Goal: Task Accomplishment & Management: Complete application form

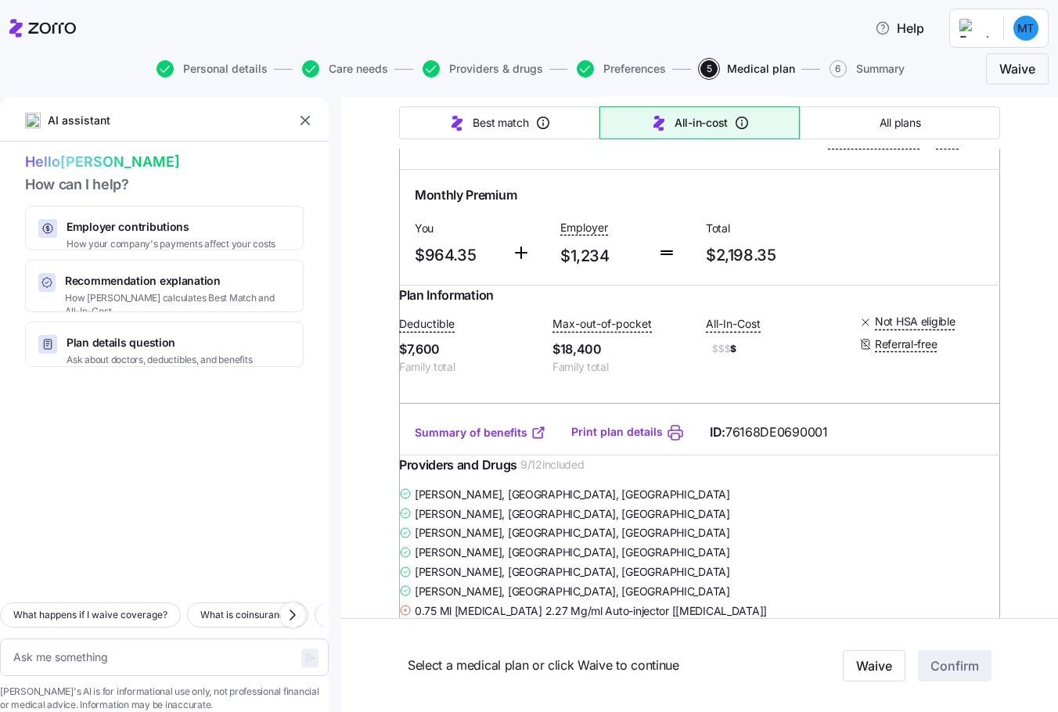
click at [322, 473] on div at bounding box center [164, 479] width 329 height 224
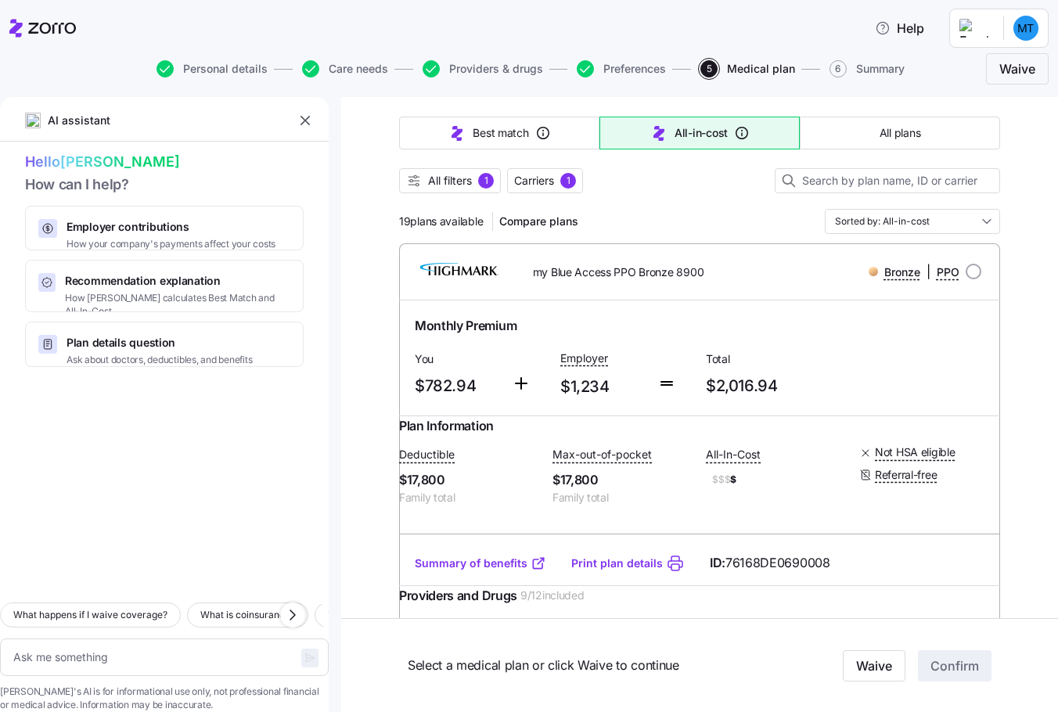
scroll to position [156, 0]
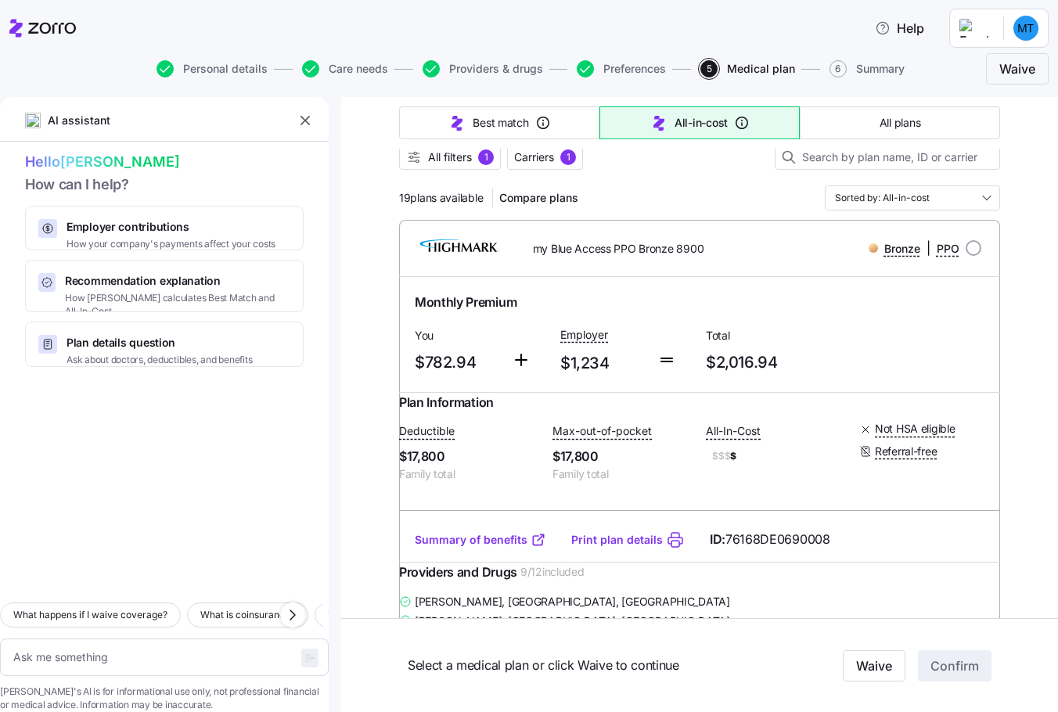
click at [438, 548] on link "Summary of benefits" at bounding box center [480, 540] width 131 height 16
click at [966, 250] on input "radio" at bounding box center [974, 248] width 16 height 16
radio input "true"
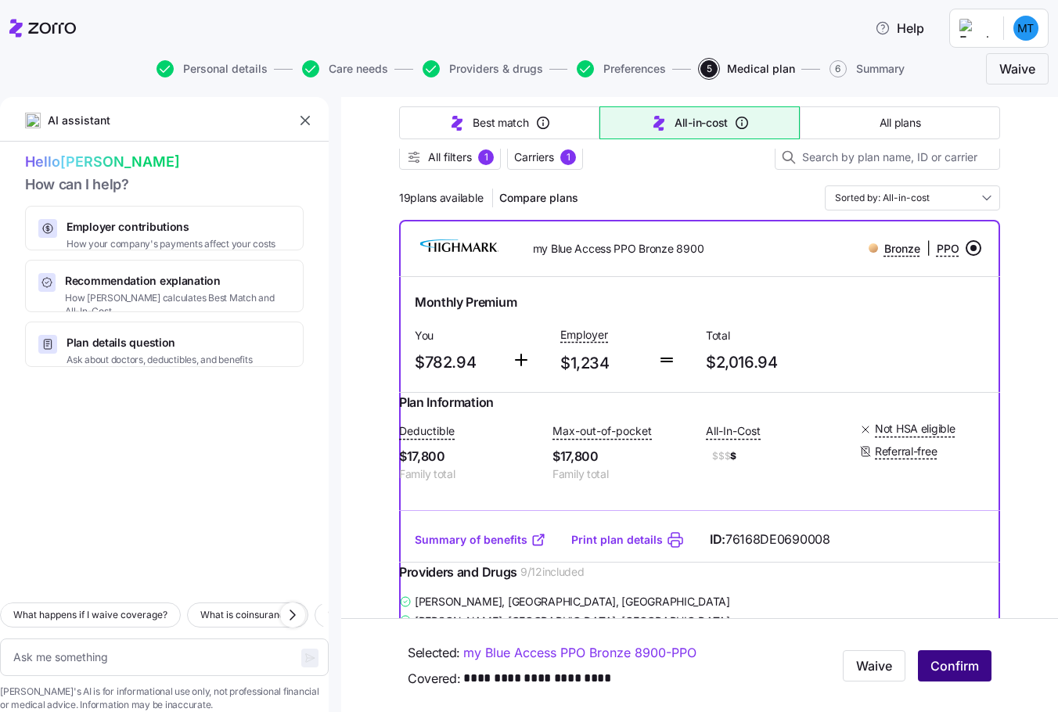
click at [934, 669] on span "Confirm" at bounding box center [954, 666] width 49 height 19
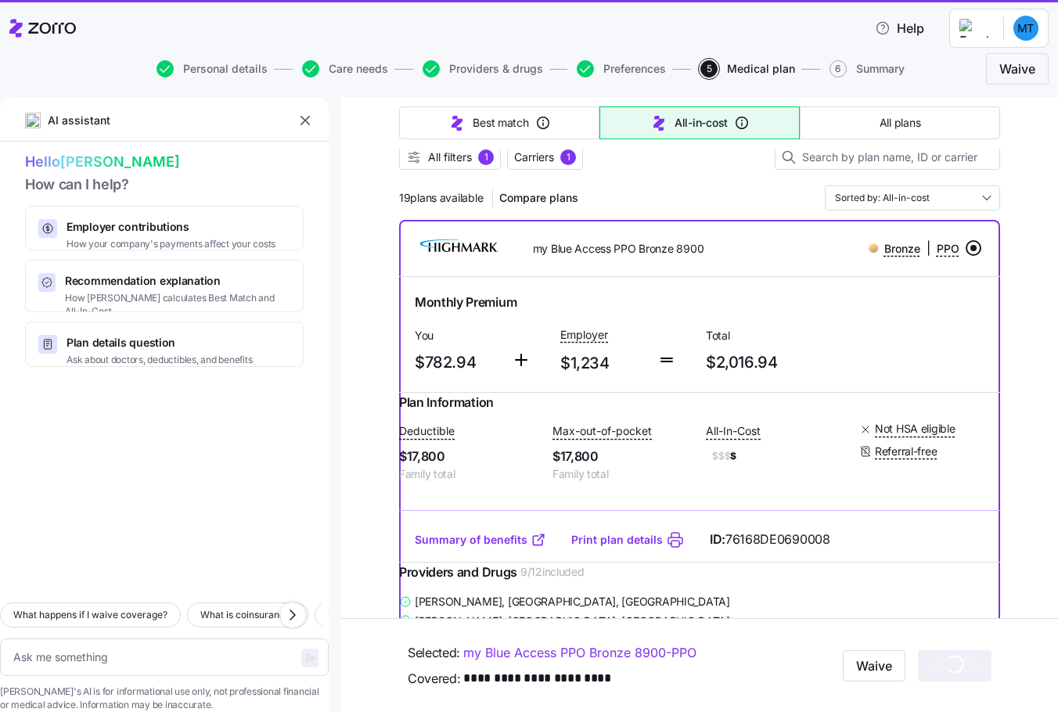
type textarea "x"
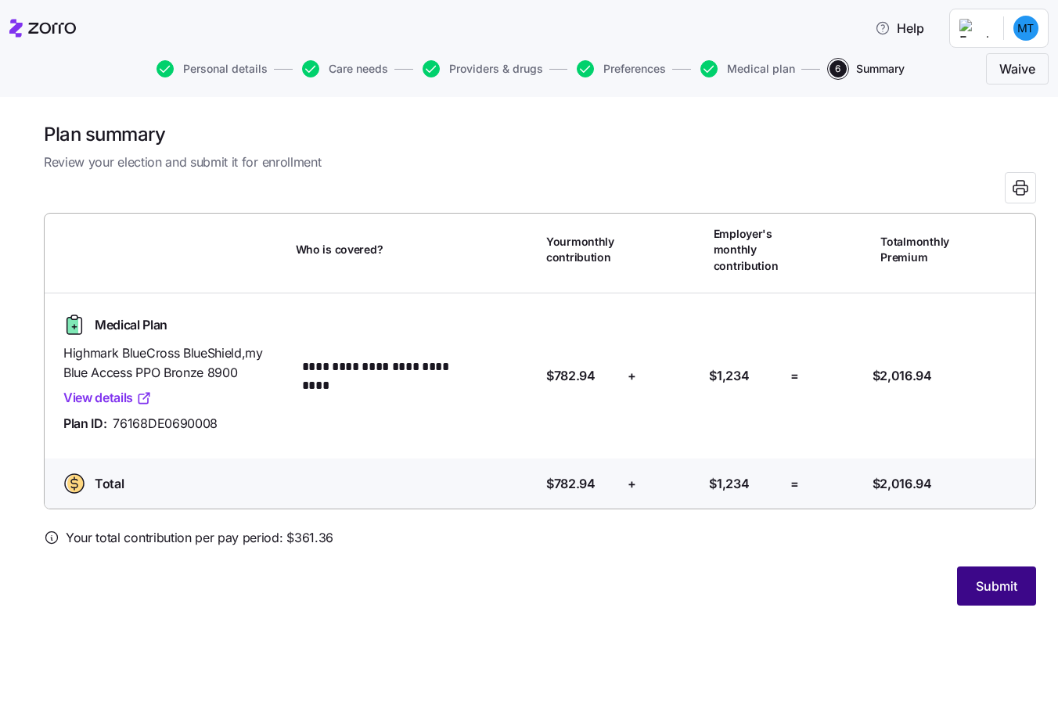
click at [984, 585] on span "Submit" at bounding box center [996, 586] width 41 height 19
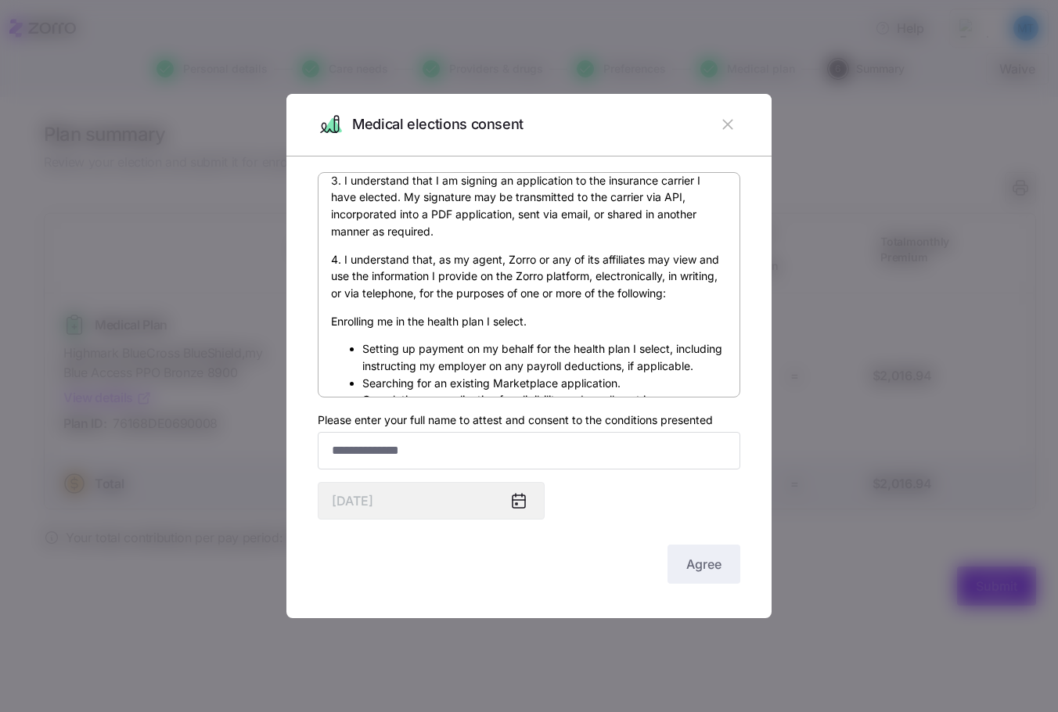
scroll to position [313, 0]
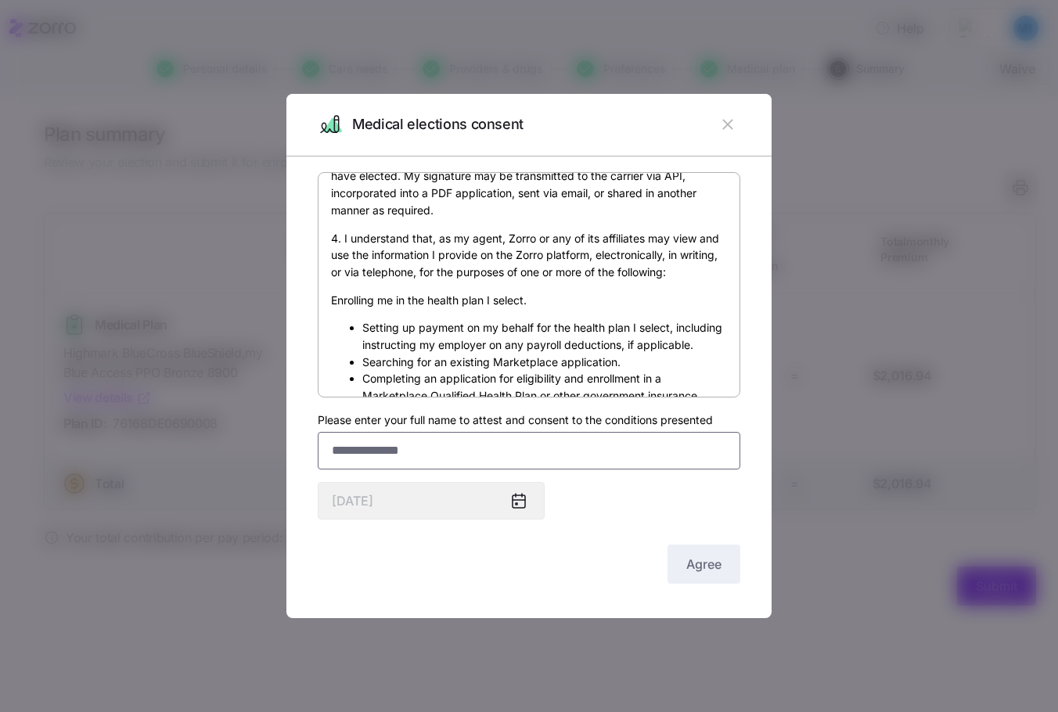
click at [379, 448] on input "Please enter your full name to attest and consent to the conditions presented" at bounding box center [529, 451] width 423 height 38
type input "**********"
click at [677, 563] on button "Agree" at bounding box center [703, 564] width 73 height 39
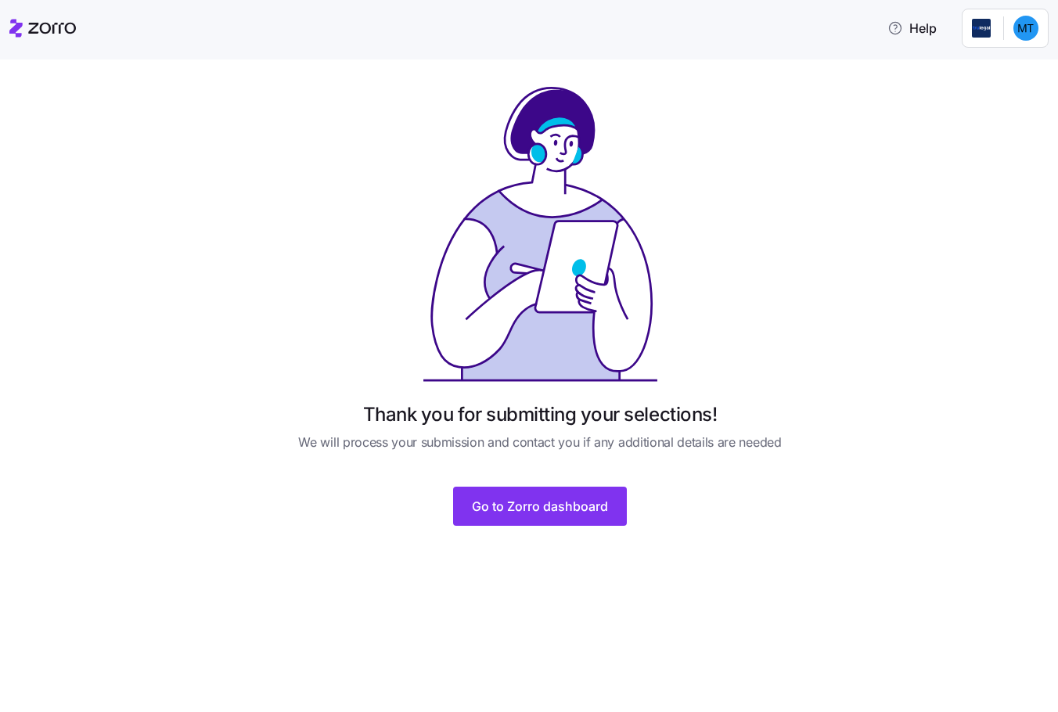
click at [503, 16] on div "Help" at bounding box center [528, 28] width 1039 height 44
click at [1031, 31] on html "Help Thank you for submitting your selections! We will process your submission …" at bounding box center [529, 424] width 1058 height 848
click at [1023, 28] on html "Help Thank you for submitting your selections! We will process your submission …" at bounding box center [529, 424] width 1058 height 848
click at [504, 508] on span "Go to Zorro dashboard" at bounding box center [540, 506] width 136 height 19
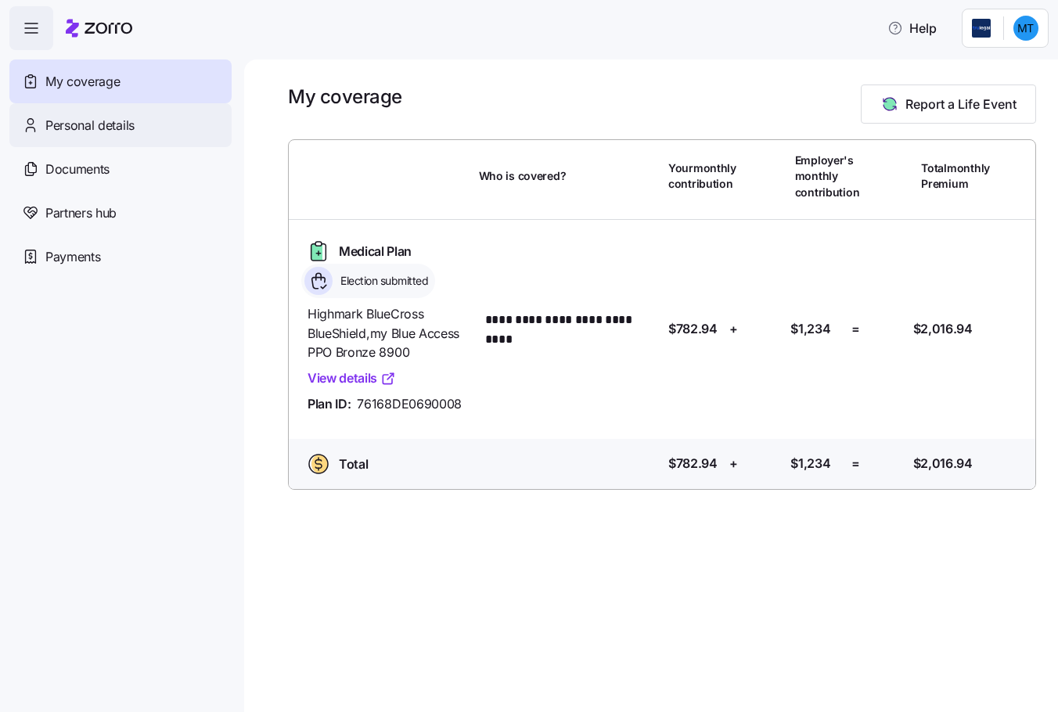
click at [107, 121] on span "Personal details" at bounding box center [89, 126] width 89 height 20
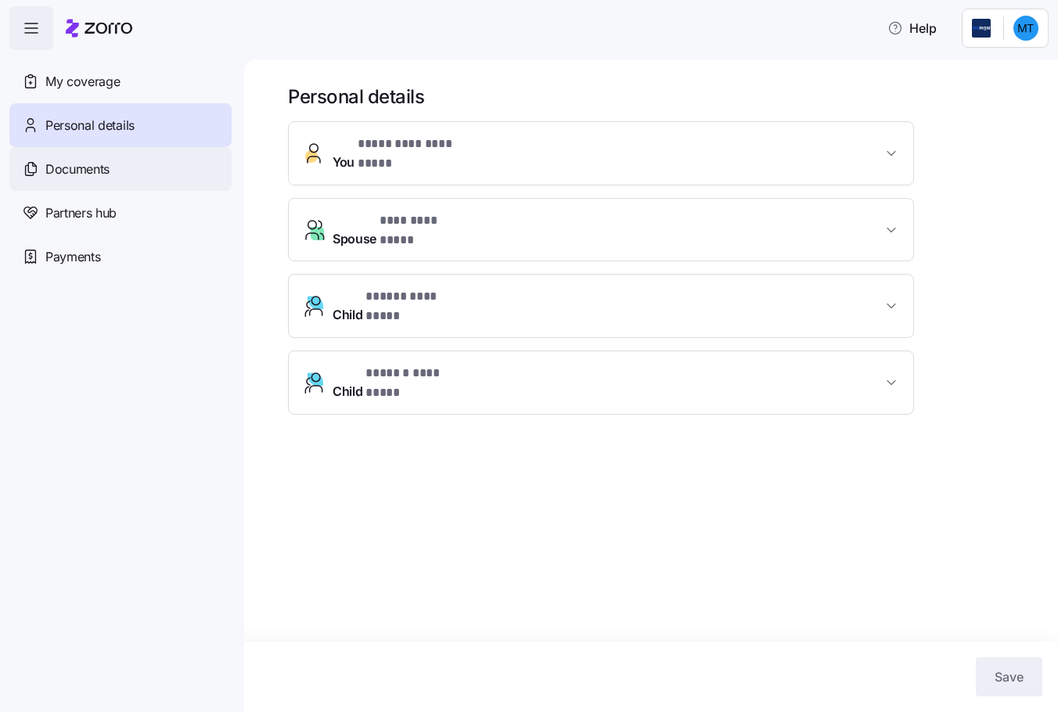
click at [83, 171] on span "Documents" at bounding box center [77, 170] width 64 height 20
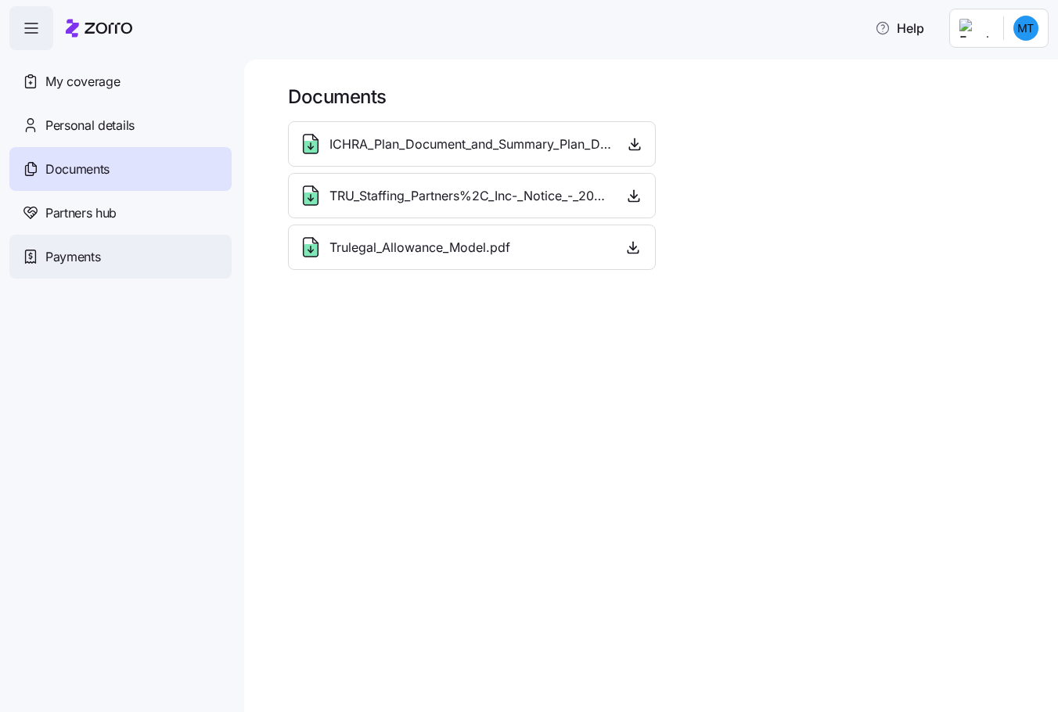
click at [75, 261] on span "Payments" at bounding box center [72, 257] width 55 height 20
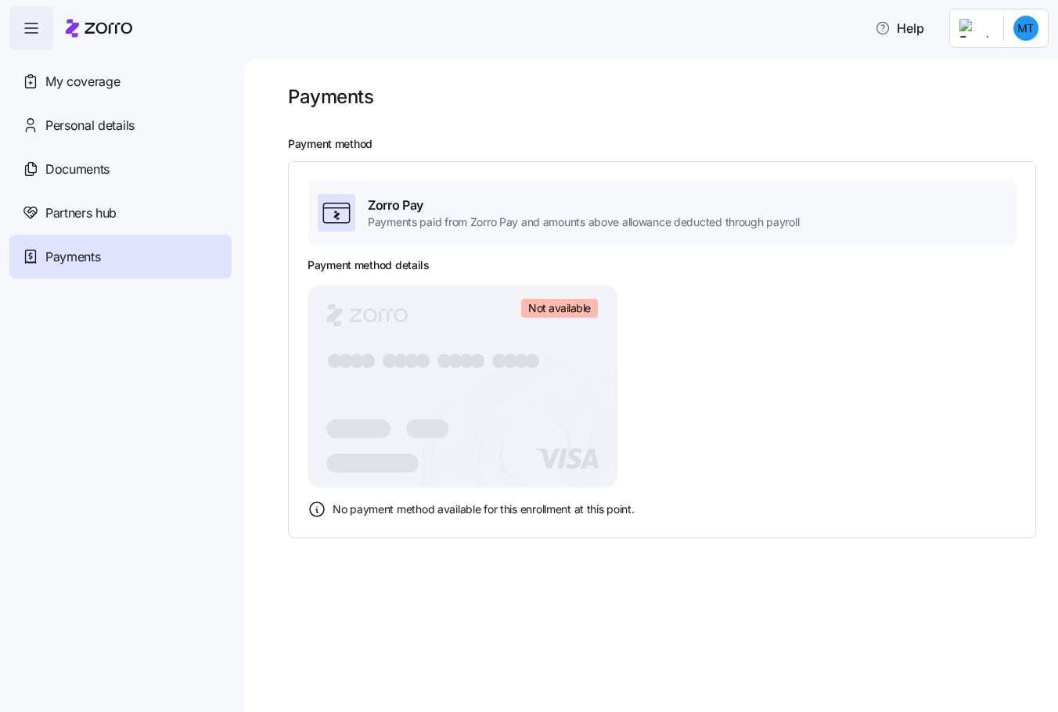
click at [225, 443] on nav "My coverage Personal details Documents Partners hub Payments" at bounding box center [122, 381] width 244 height 662
click at [101, 211] on span "Partners hub" at bounding box center [80, 213] width 71 height 20
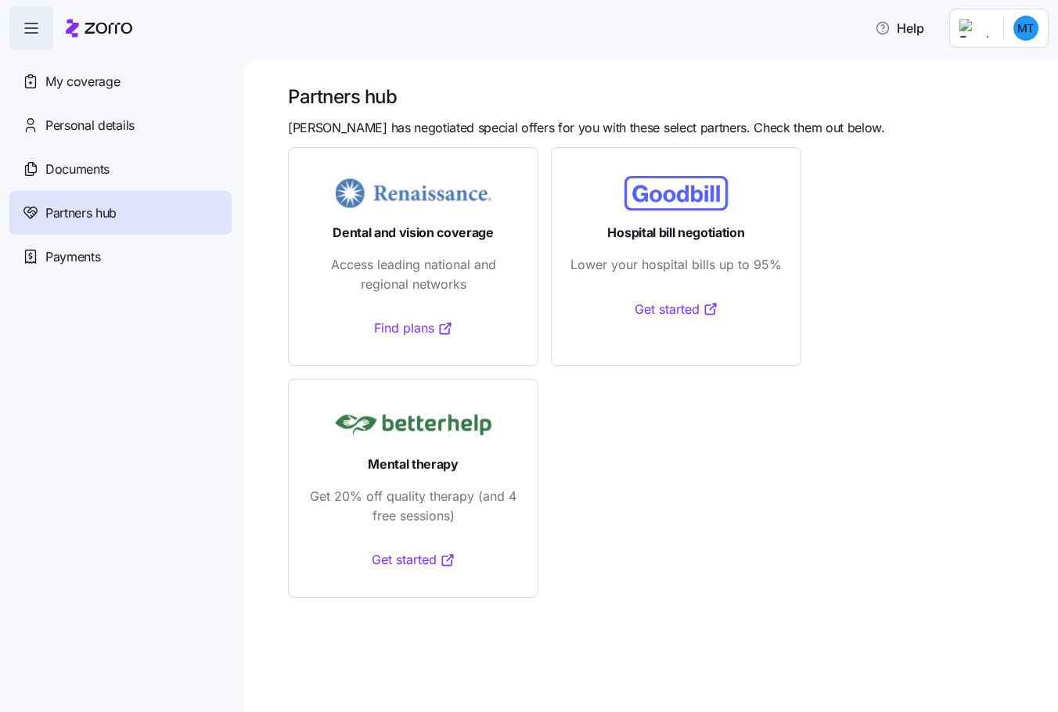
click at [229, 347] on nav "My coverage Personal details Documents Partners hub Payments" at bounding box center [122, 381] width 244 height 662
click at [65, 82] on span "My coverage" at bounding box center [82, 82] width 74 height 20
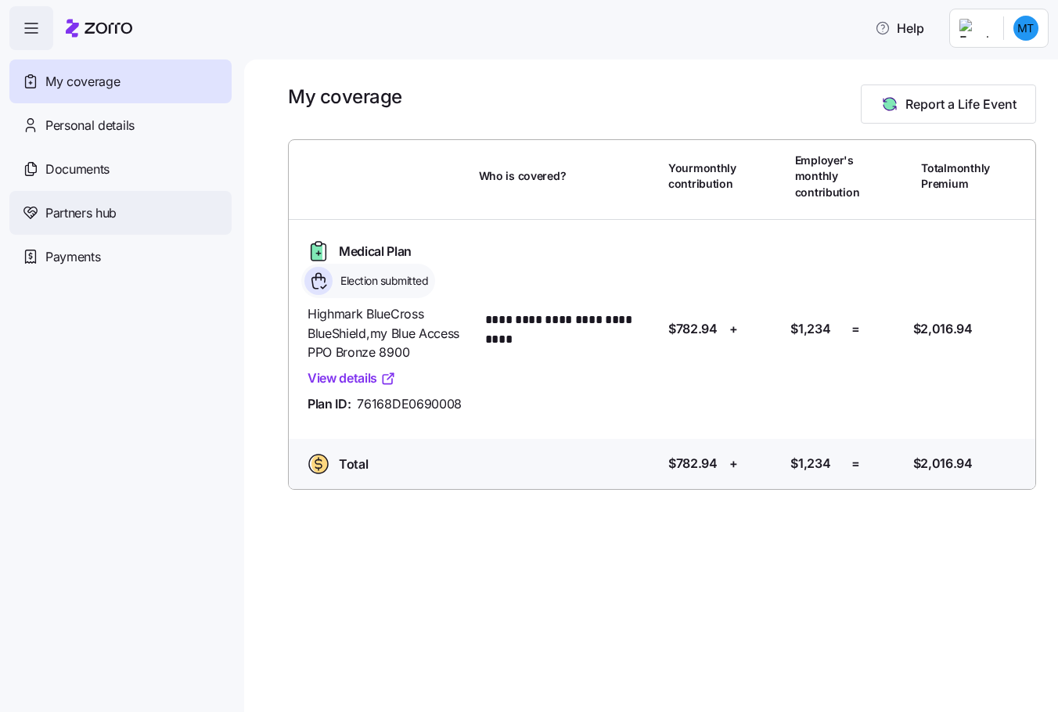
click at [82, 216] on span "Partners hub" at bounding box center [80, 213] width 71 height 20
